Goal: Obtain resource: Download file/media

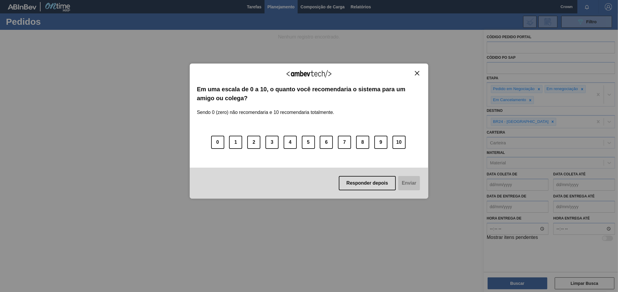
click at [418, 76] on div "Agradecemos seu feedback!" at bounding box center [309, 78] width 224 height 14
click at [418, 77] on div "Agradecemos seu feedback!" at bounding box center [309, 78] width 224 height 14
click at [418, 76] on div "Agradecemos seu feedback!" at bounding box center [309, 78] width 224 height 14
click at [417, 75] on img "Close" at bounding box center [417, 73] width 4 height 4
click at [412, 74] on div "Agradecemos seu feedback!" at bounding box center [309, 78] width 224 height 14
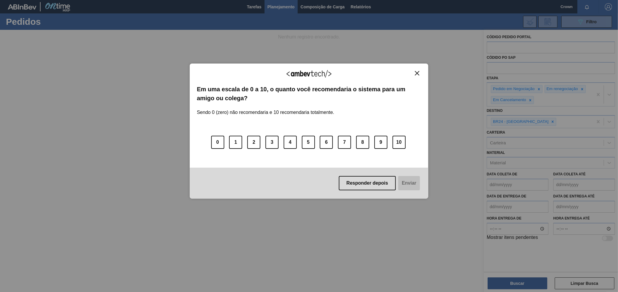
click at [415, 74] on img "Close" at bounding box center [417, 73] width 4 height 4
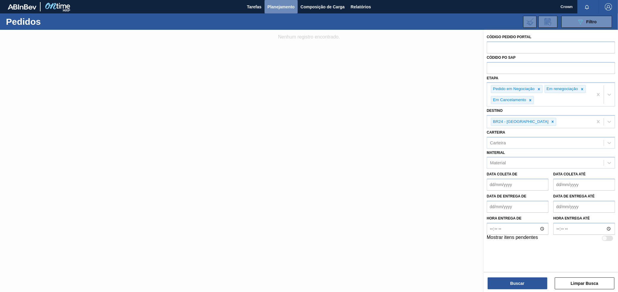
click at [274, 4] on span "Planejamento" at bounding box center [281, 6] width 27 height 7
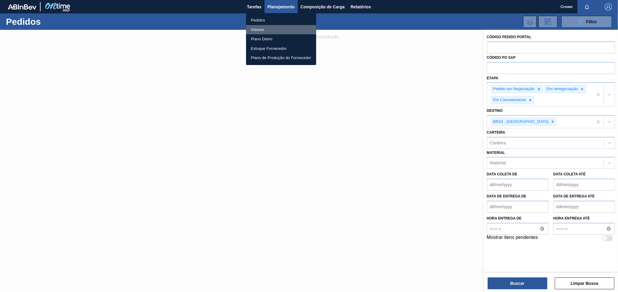
click at [257, 30] on li "Volume" at bounding box center [281, 30] width 70 height 10
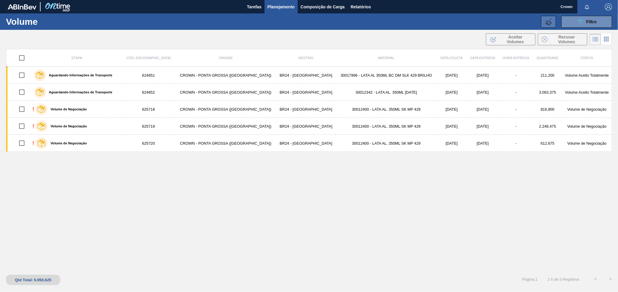
click at [549, 22] on icon at bounding box center [548, 21] width 7 height 7
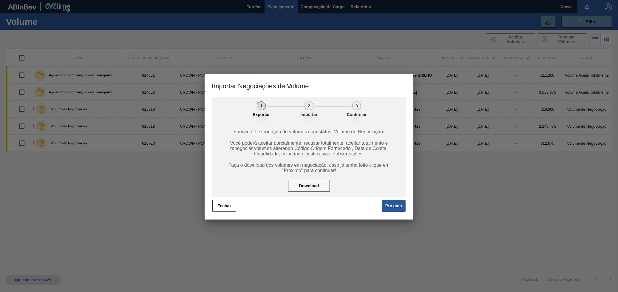
click at [308, 175] on div "Função de exportação de volumes com status: Volume de Negociação. Você poderá a…" at bounding box center [309, 160] width 195 height 74
click at [307, 183] on button "Download" at bounding box center [309, 186] width 42 height 12
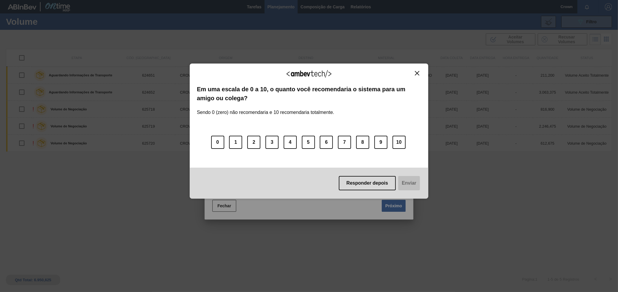
click at [420, 77] on div "Agradecemos seu feedback!" at bounding box center [309, 78] width 224 height 14
click at [416, 73] on img "Close" at bounding box center [417, 73] width 4 height 4
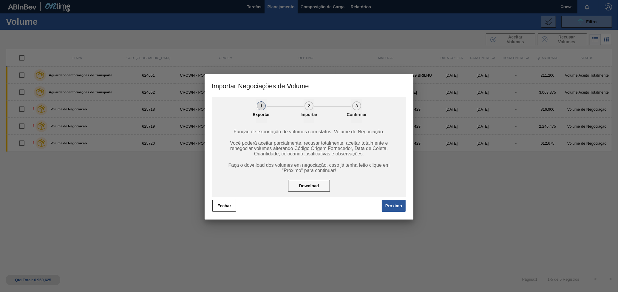
click at [397, 201] on button "Próximo" at bounding box center [394, 206] width 24 height 12
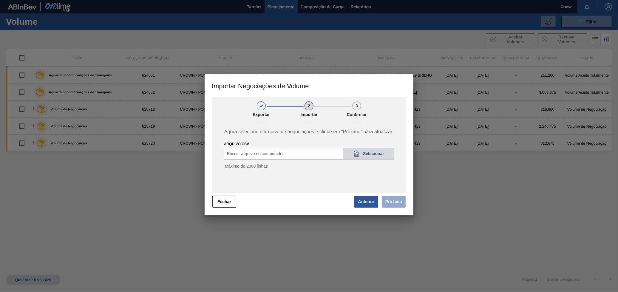
click at [354, 150] on icon "20DAD902-3625-4257-8FDA-0C0CB19E2A3D" at bounding box center [356, 153] width 7 height 7
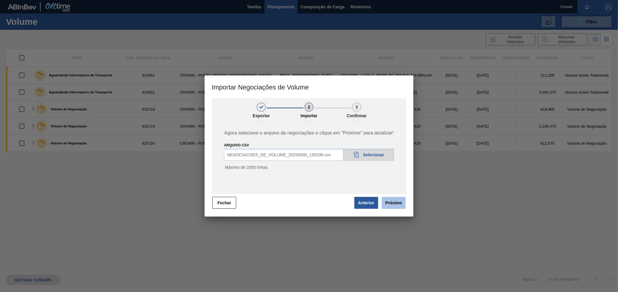
click at [391, 204] on button "Próximo" at bounding box center [394, 203] width 24 height 12
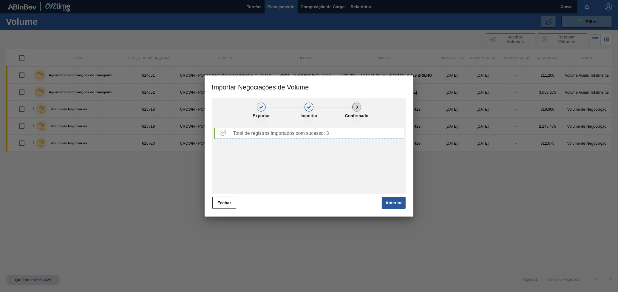
drag, startPoint x: 393, startPoint y: 204, endPoint x: 395, endPoint y: 209, distance: 4.7
click at [395, 209] on div "Anterior" at bounding box center [393, 202] width 25 height 13
click at [393, 204] on button "Anterior" at bounding box center [394, 203] width 24 height 12
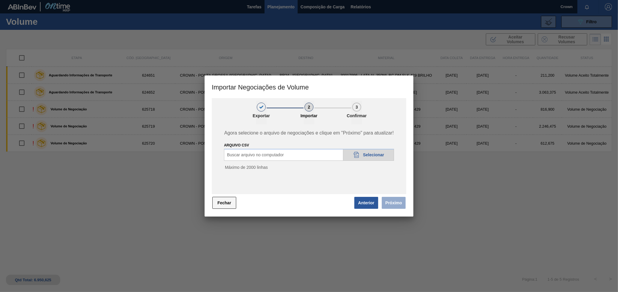
click at [218, 201] on button "Fechar" at bounding box center [224, 203] width 24 height 12
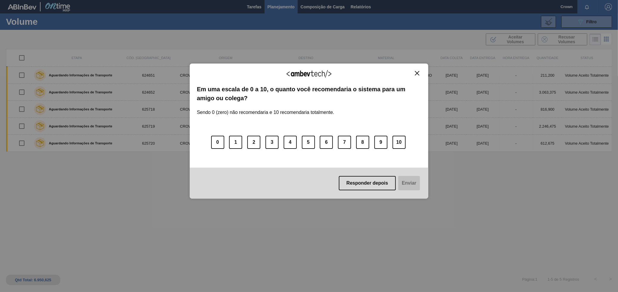
click at [416, 76] on div "Agradecemos seu feedback!" at bounding box center [309, 78] width 224 height 14
click at [417, 75] on button "Close" at bounding box center [417, 73] width 8 height 5
